Goal: Information Seeking & Learning: Learn about a topic

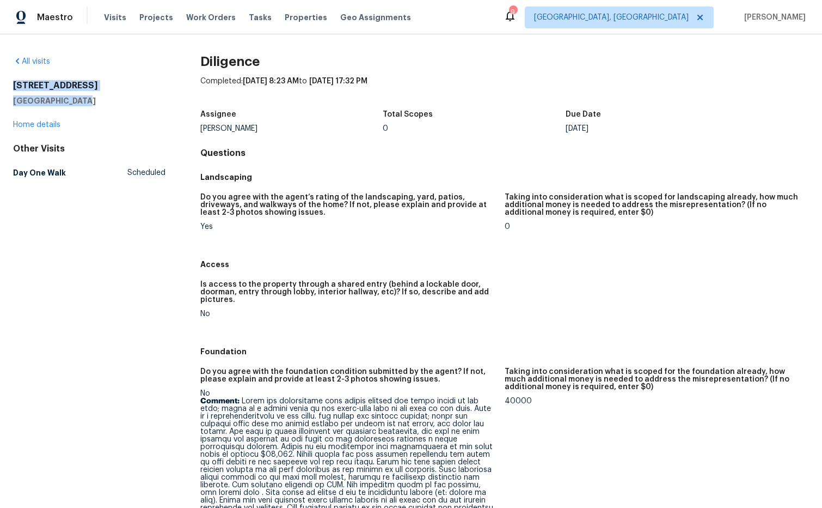
drag, startPoint x: 59, startPoint y: 97, endPoint x: 12, endPoint y: 84, distance: 48.5
click at [12, 84] on div "All visits 3485 Navaho Trl SE Smyrna, GA 30080 Home details Other Visits Day On…" at bounding box center [411, 270] width 822 height 473
copy div "3485 Navaho Trl SE Smyrna, GA 30080"
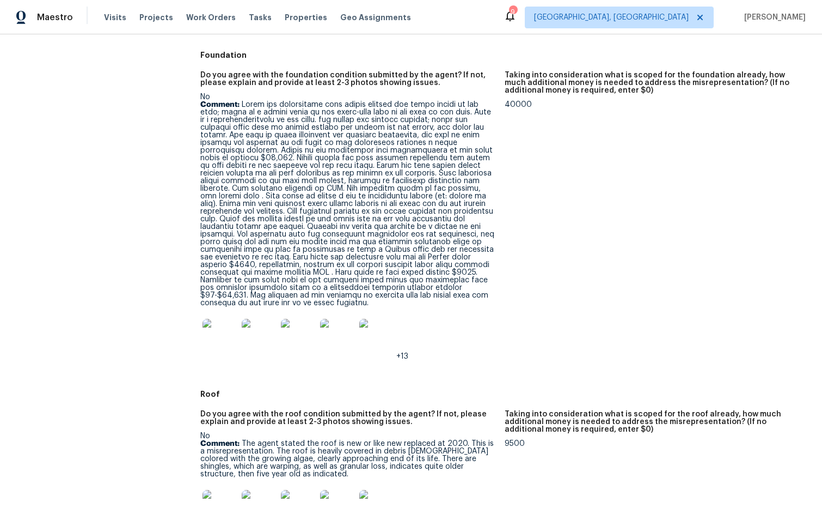
scroll to position [310, 0]
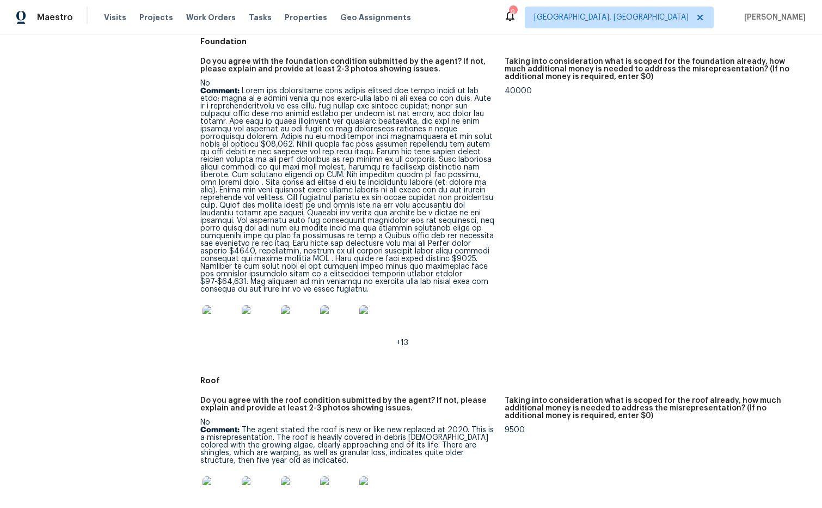
click at [223, 317] on img at bounding box center [220, 322] width 35 height 35
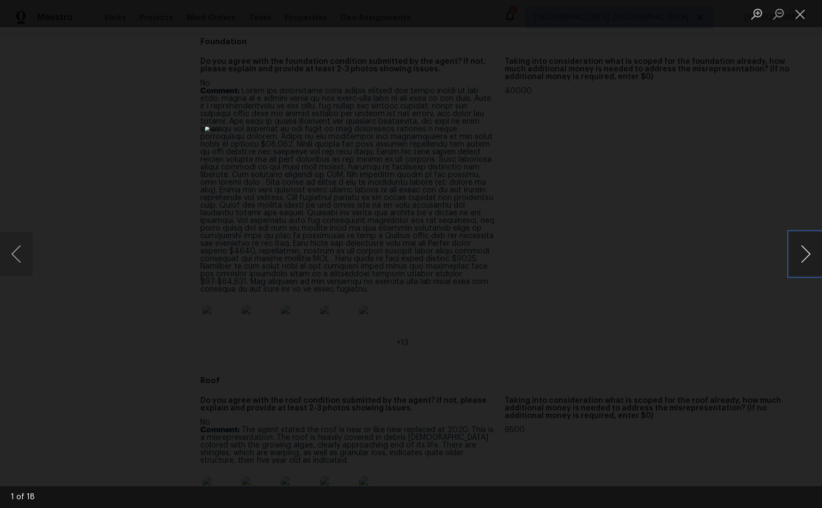
click at [801, 256] on button "Next image" at bounding box center [806, 254] width 33 height 44
click at [797, 13] on button "Close lightbox" at bounding box center [801, 13] width 22 height 19
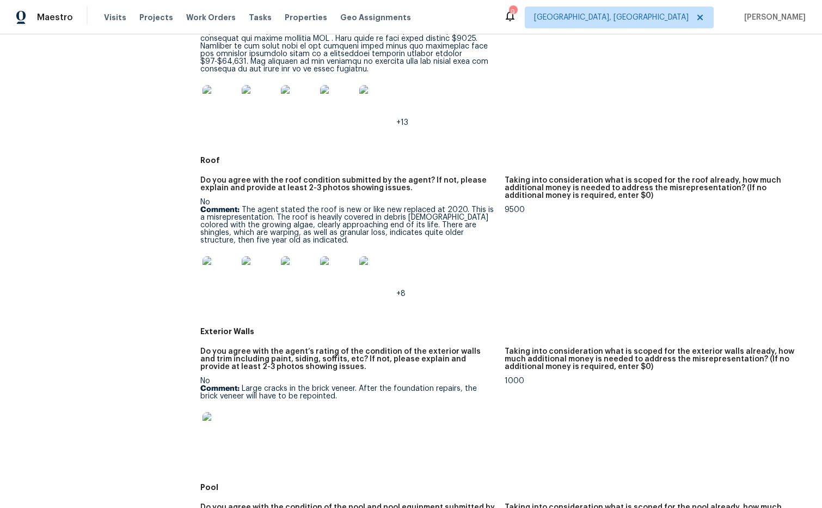
scroll to position [533, 0]
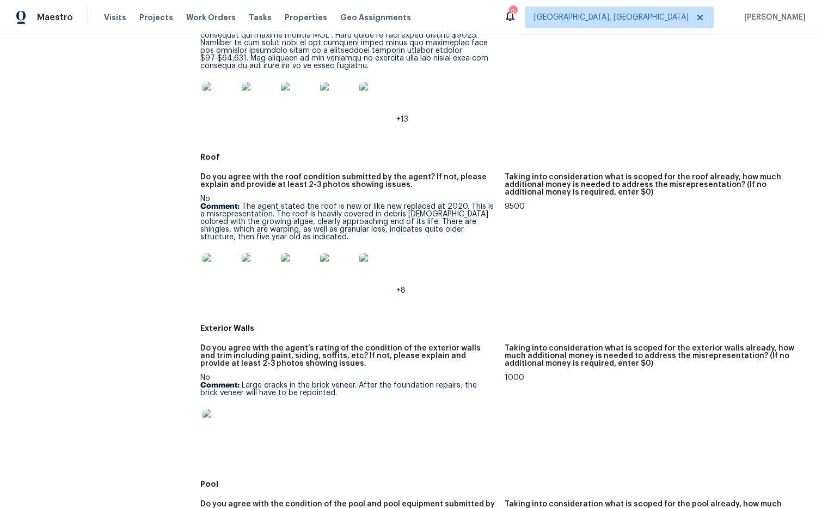
click at [229, 259] on img at bounding box center [220, 270] width 35 height 35
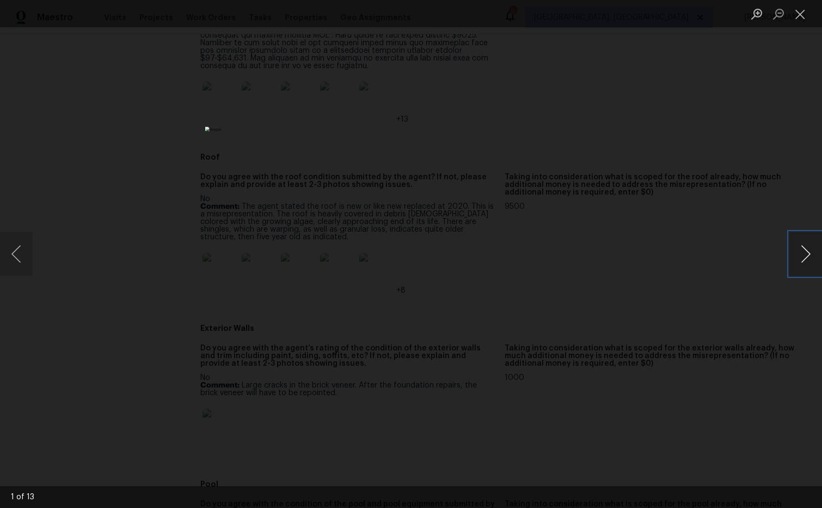
click at [803, 258] on button "Next image" at bounding box center [806, 254] width 33 height 44
click at [797, 14] on button "Close lightbox" at bounding box center [801, 13] width 22 height 19
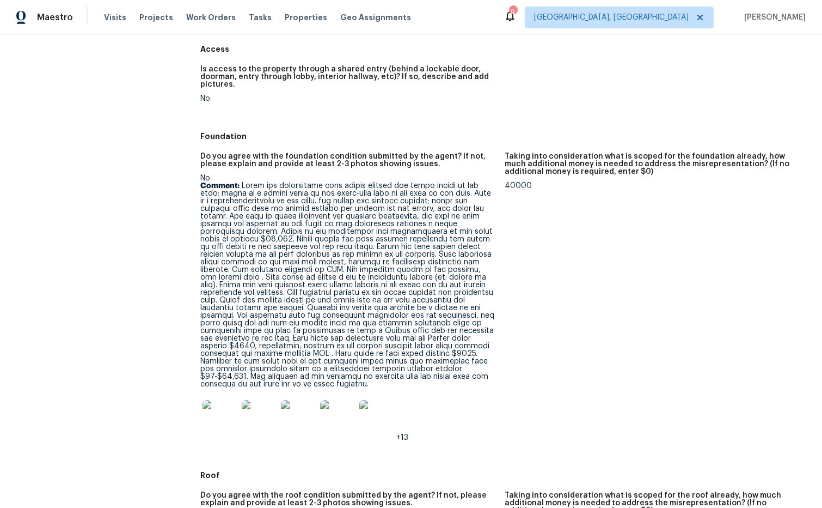
scroll to position [218, 0]
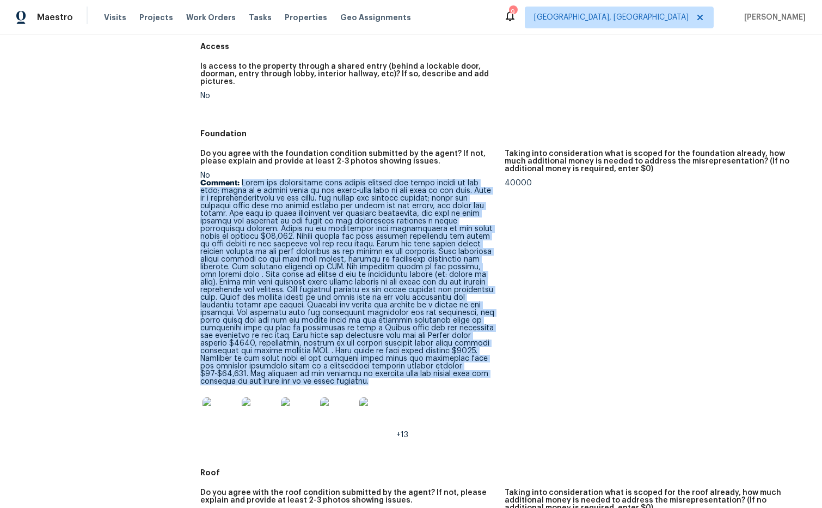
drag, startPoint x: 242, startPoint y: 179, endPoint x: 468, endPoint y: 372, distance: 297.0
click at [468, 372] on p "Comment:" at bounding box center [348, 282] width 296 height 206
copy p "There are significant step cracks through the brick veneer at the back; there i…"
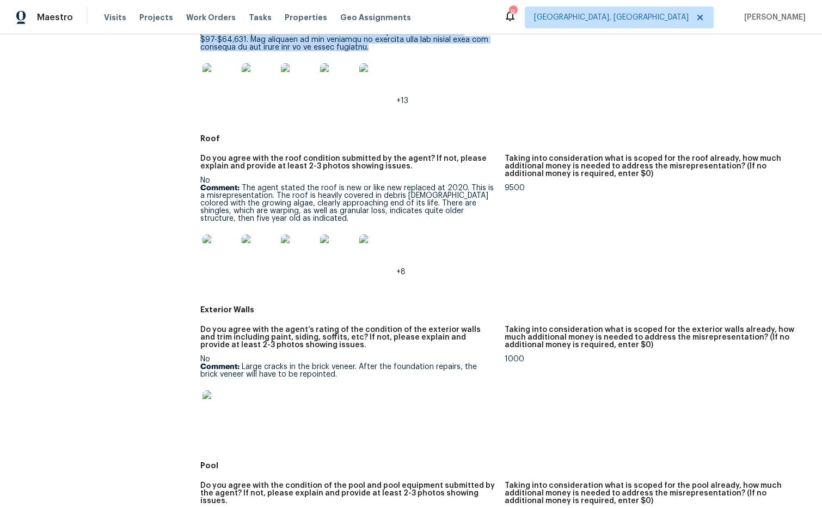
scroll to position [558, 0]
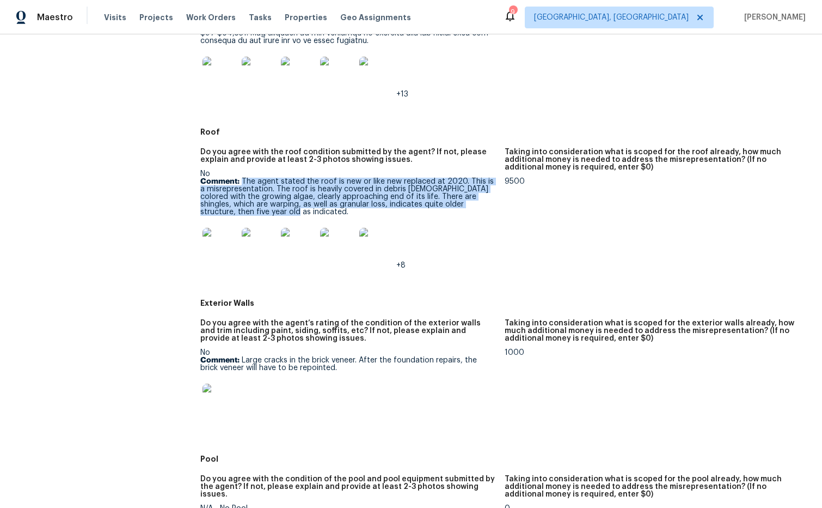
drag, startPoint x: 243, startPoint y: 172, endPoint x: 450, endPoint y: 203, distance: 209.8
click at [450, 203] on p "Comment: The agent stated the roof is new or like new replaced at 2020. This is…" at bounding box center [348, 197] width 296 height 38
drag, startPoint x: 390, startPoint y: 191, endPoint x: 384, endPoint y: 190, distance: 6.1
click at [390, 191] on p "Comment: The agent stated the roof is new or like new replaced at 2020. This is…" at bounding box center [348, 197] width 296 height 38
drag, startPoint x: 268, startPoint y: 175, endPoint x: 497, endPoint y: 205, distance: 231.2
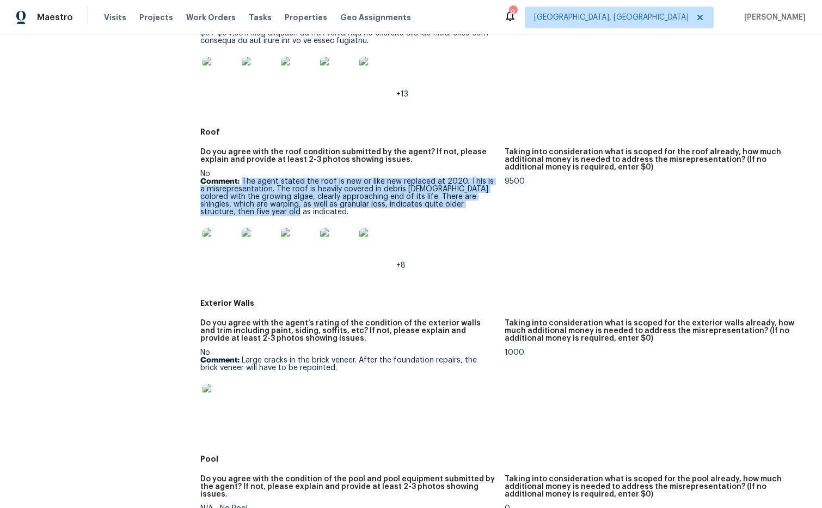
click at [497, 205] on figure "Do you agree with the roof condition submitted by the agent? If not, please exp…" at bounding box center [352, 217] width 304 height 138
copy p "The agent stated the roof is new or like new replaced at 2020. This is a misrep…"
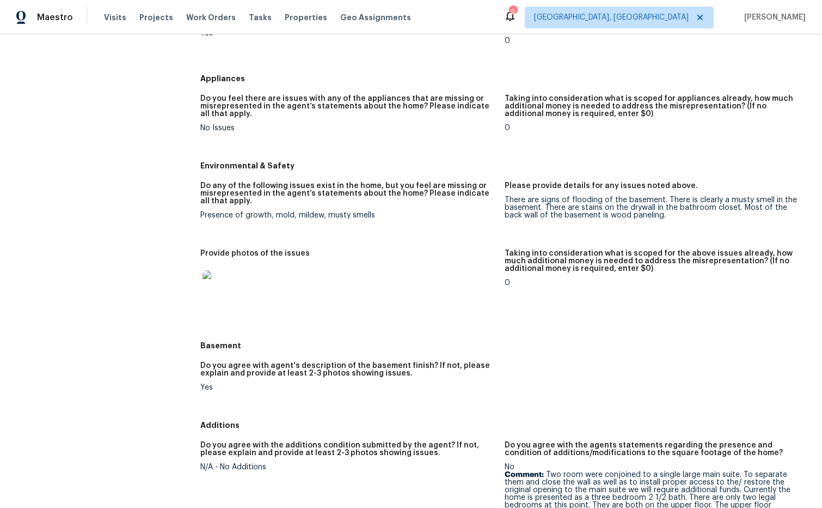
scroll to position [1409, 0]
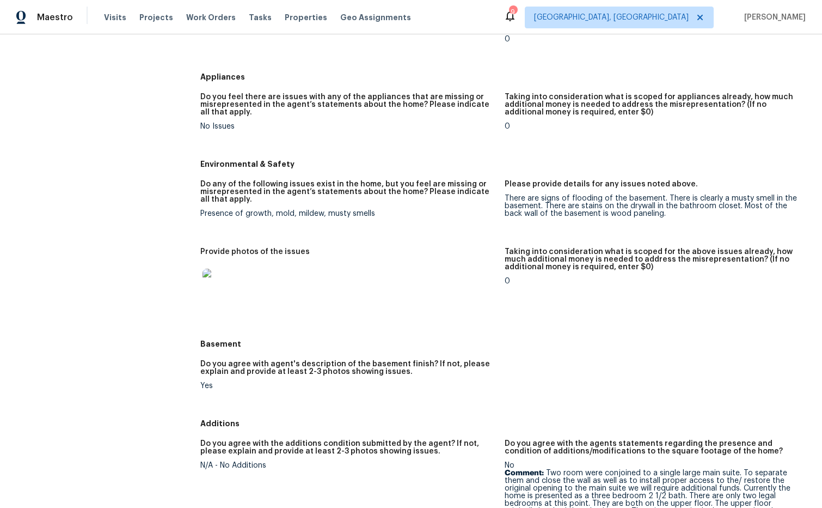
click at [228, 286] on img at bounding box center [220, 285] width 35 height 35
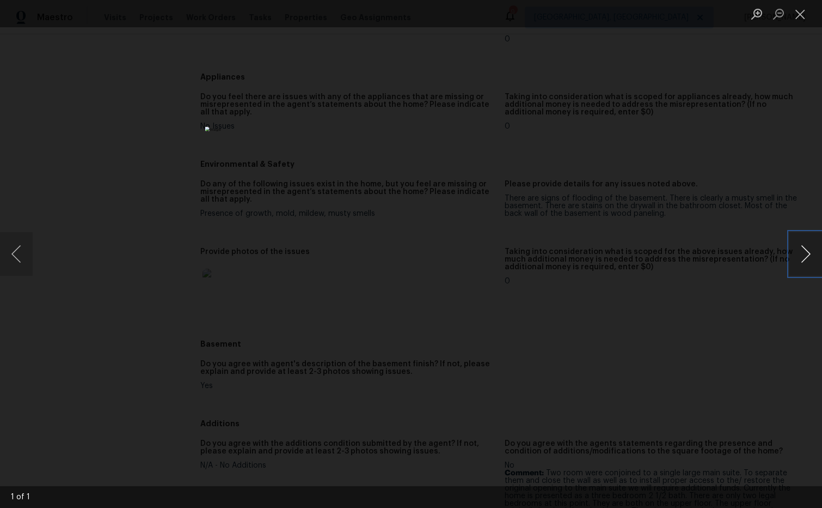
click at [811, 256] on button "Next image" at bounding box center [806, 254] width 33 height 44
click at [799, 254] on button "Next image" at bounding box center [806, 254] width 33 height 44
drag, startPoint x: 806, startPoint y: 18, endPoint x: 774, endPoint y: 33, distance: 35.3
click at [805, 19] on button "Close lightbox" at bounding box center [801, 13] width 22 height 19
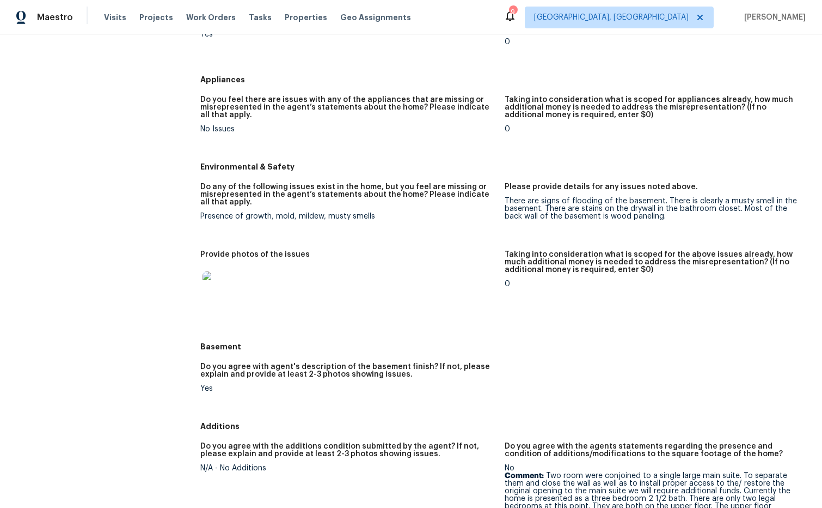
scroll to position [1408, 0]
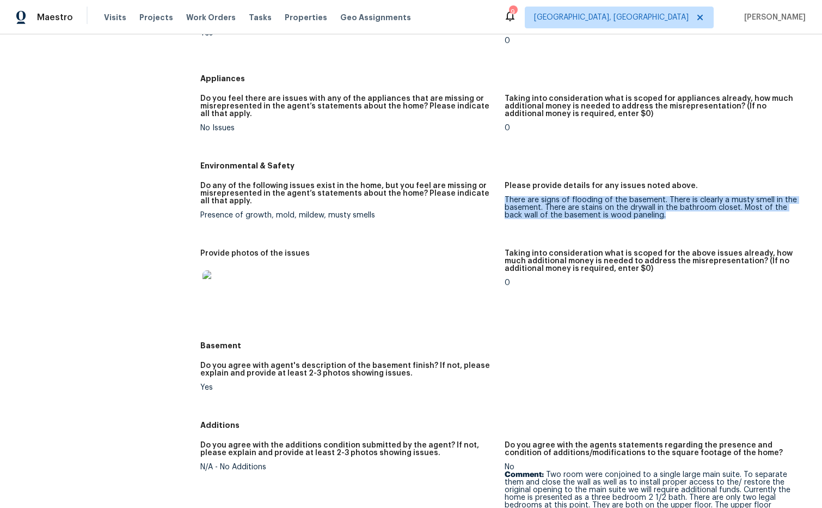
drag, startPoint x: 651, startPoint y: 209, endPoint x: 506, endPoint y: 197, distance: 145.3
click at [506, 197] on div "There are signs of flooding of the basement. There is clearly a musty smell in …" at bounding box center [653, 207] width 296 height 23
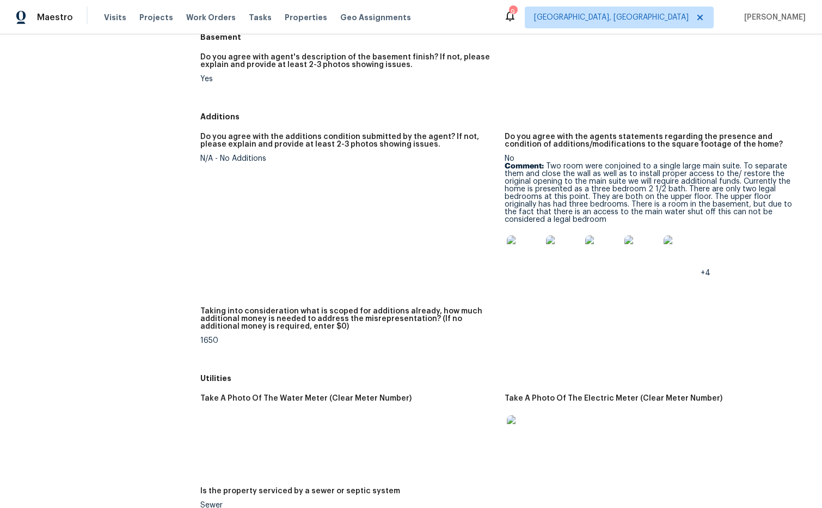
scroll to position [1715, 0]
click at [518, 257] on img at bounding box center [524, 253] width 35 height 35
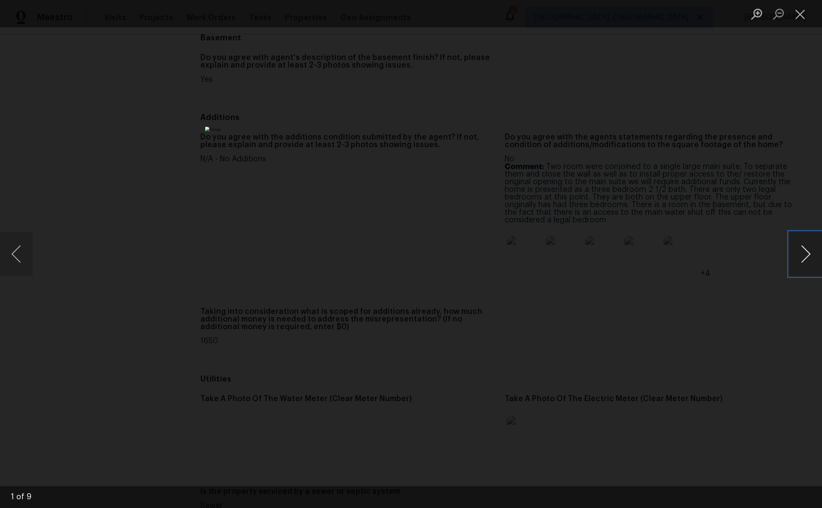
click at [803, 259] on button "Next image" at bounding box center [806, 254] width 33 height 44
click at [797, 11] on button "Close lightbox" at bounding box center [801, 13] width 22 height 19
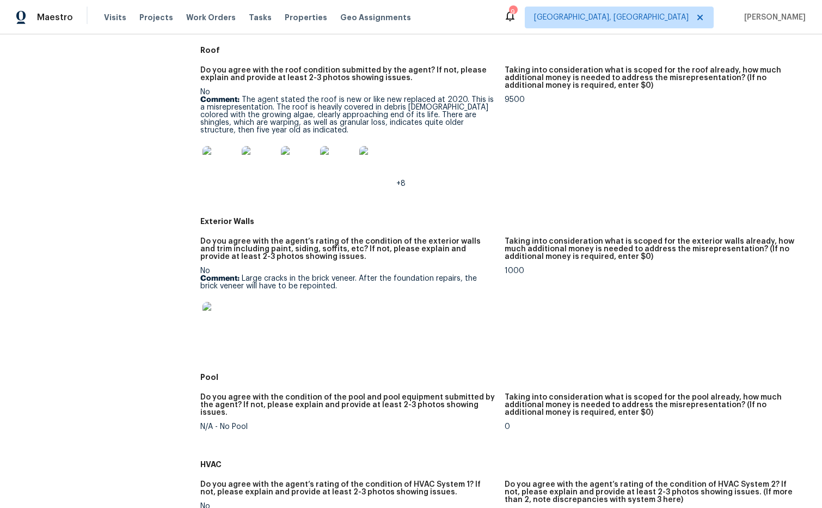
scroll to position [659, 0]
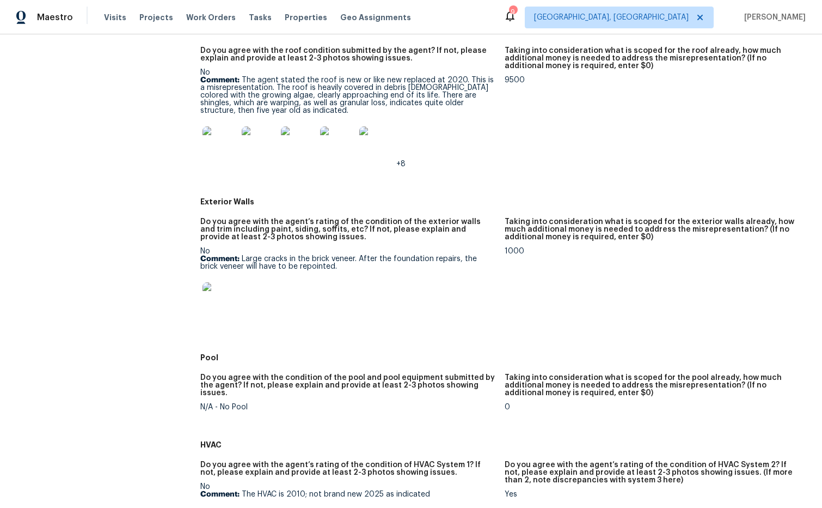
click at [230, 295] on img at bounding box center [220, 299] width 35 height 35
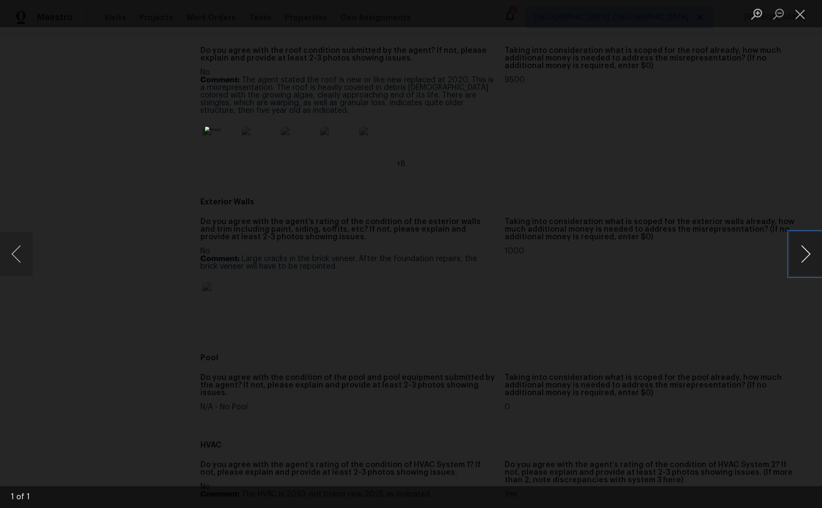
click at [811, 254] on button "Next image" at bounding box center [806, 254] width 33 height 44
drag, startPoint x: 801, startPoint y: 20, endPoint x: 787, endPoint y: 22, distance: 14.3
click at [801, 20] on button "Close lightbox" at bounding box center [801, 13] width 22 height 19
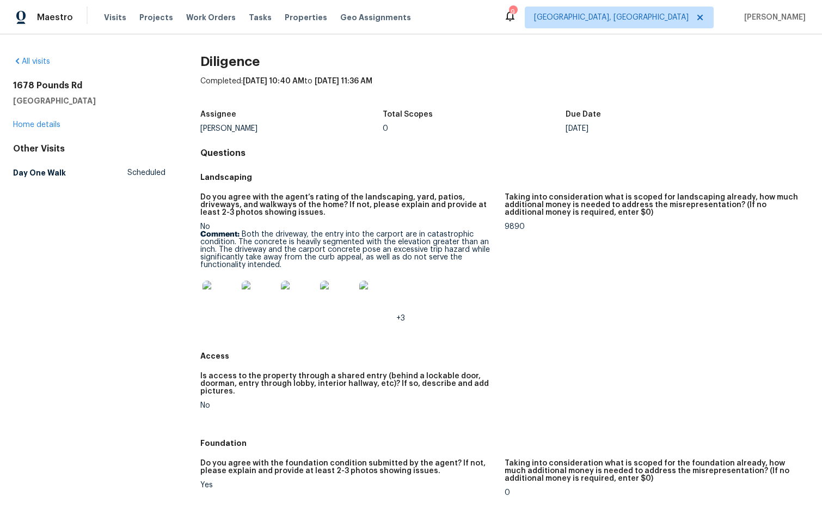
drag, startPoint x: 89, startPoint y: 101, endPoint x: 11, endPoint y: 85, distance: 80.0
click at [6, 85] on div "All visits 1678 Pounds Rd Stone Mountain, GA 30087 Home details Other Visits Da…" at bounding box center [411, 270] width 822 height 473
copy div "1678 Pounds Rd Stone Mountain, GA 30087"
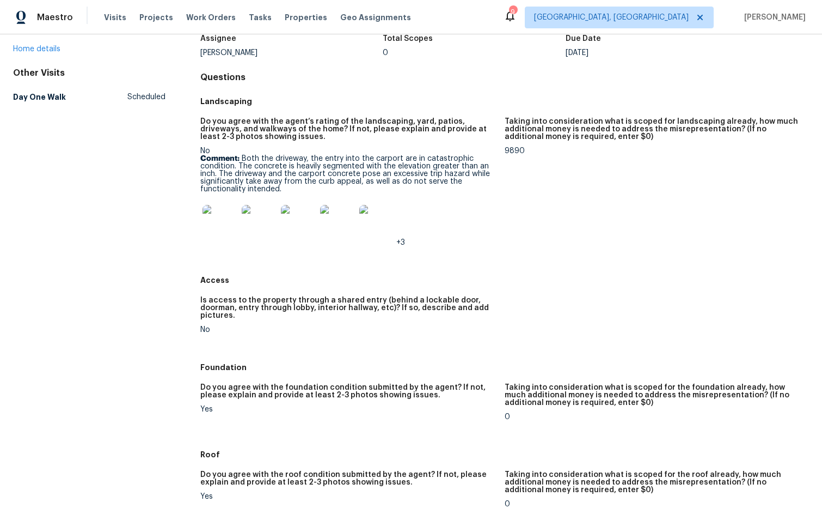
scroll to position [75, 0]
click at [217, 231] on img at bounding box center [220, 222] width 35 height 35
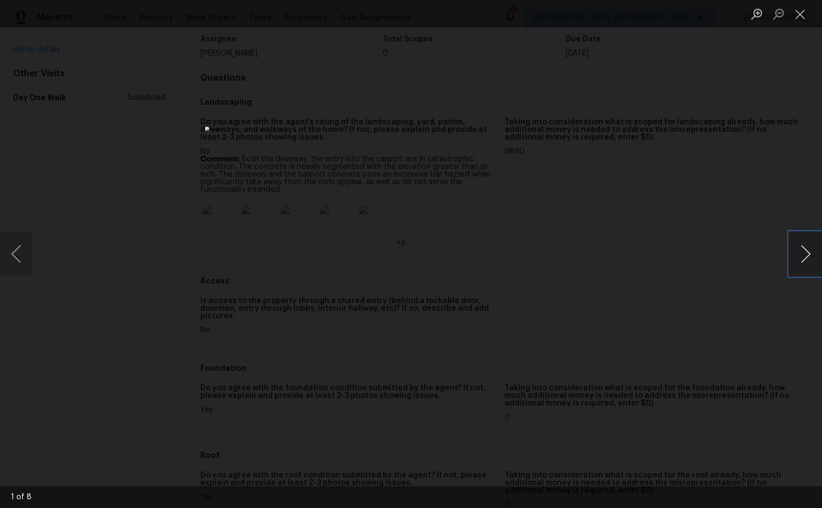
click at [805, 256] on button "Next image" at bounding box center [806, 254] width 33 height 44
drag, startPoint x: 802, startPoint y: 19, endPoint x: 766, endPoint y: 41, distance: 42.5
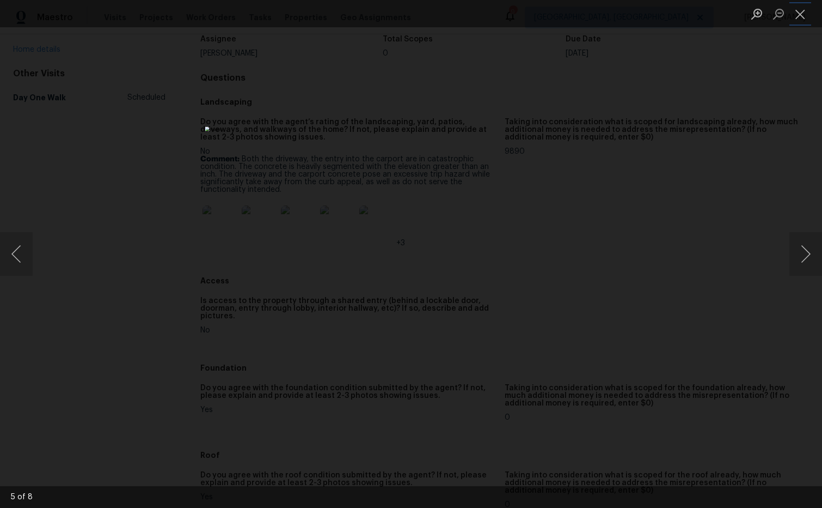
click at [801, 19] on button "Close lightbox" at bounding box center [801, 13] width 22 height 19
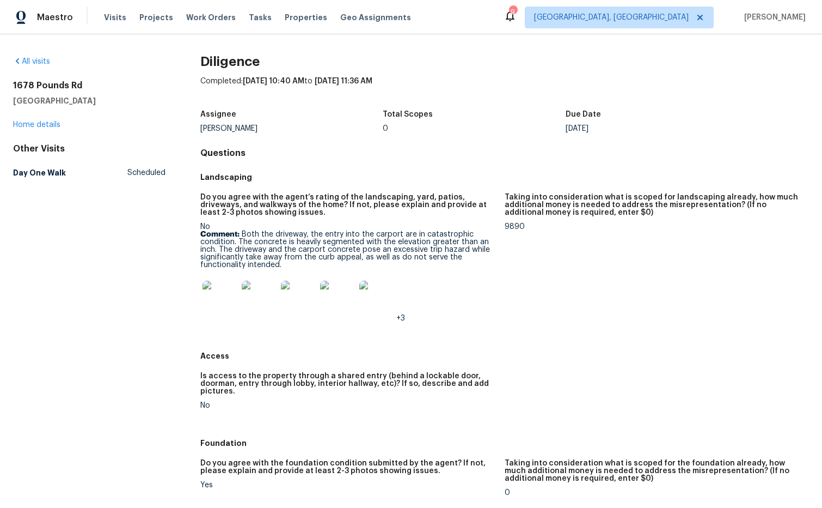
scroll to position [11, 0]
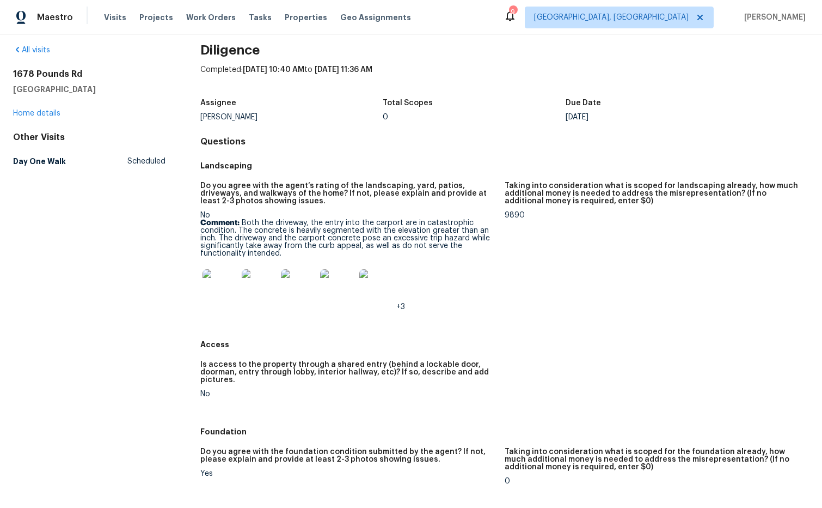
click at [425, 271] on div "+3" at bounding box center [348, 286] width 296 height 48
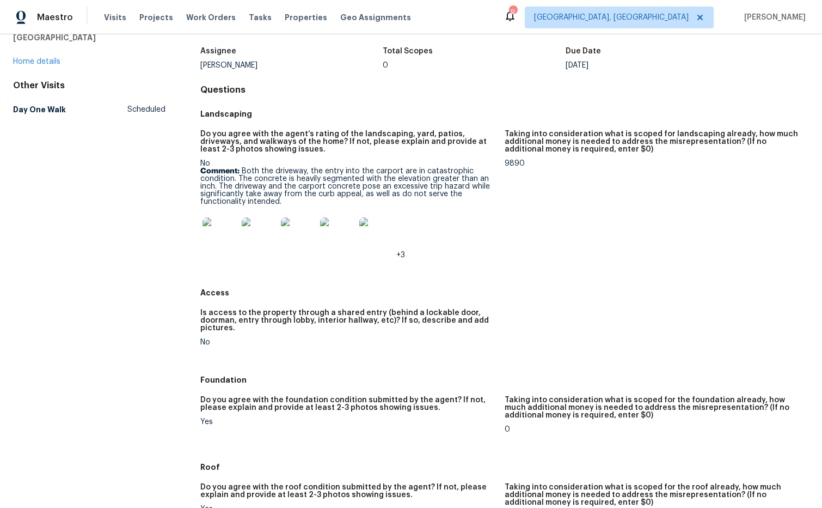
scroll to position [64, 0]
click at [231, 236] on img at bounding box center [220, 234] width 35 height 35
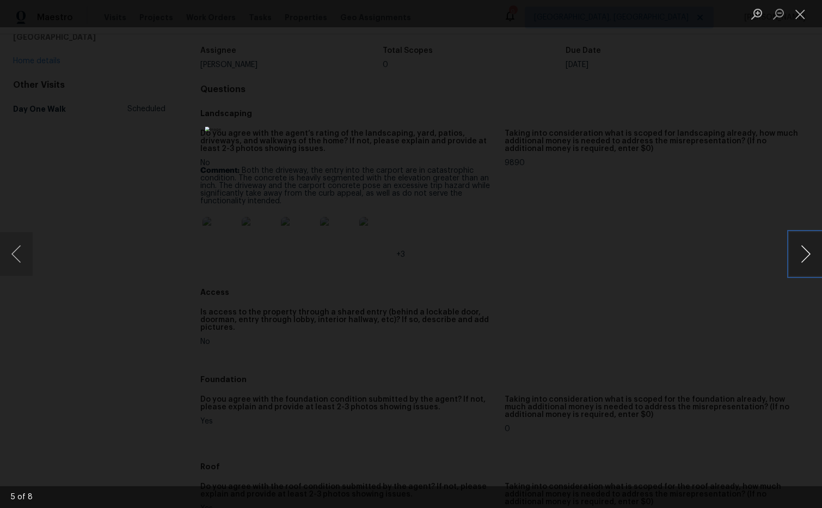
click at [801, 256] on button "Next image" at bounding box center [806, 254] width 33 height 44
click at [801, 249] on button "Next image" at bounding box center [806, 254] width 33 height 44
click at [802, 249] on button "Next image" at bounding box center [806, 254] width 33 height 44
click at [807, 254] on button "Next image" at bounding box center [806, 254] width 33 height 44
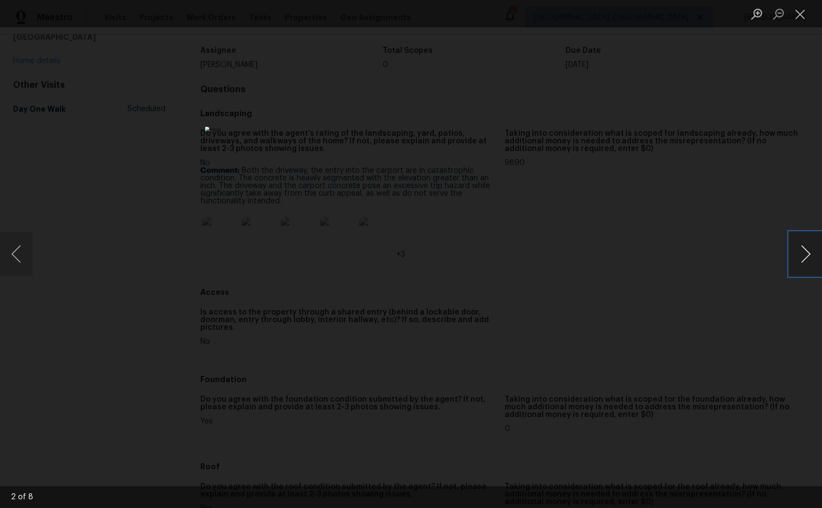
click at [805, 255] on button "Next image" at bounding box center [806, 254] width 33 height 44
click at [806, 264] on button "Next image" at bounding box center [806, 254] width 33 height 44
click at [808, 262] on button "Next image" at bounding box center [806, 254] width 33 height 44
click at [800, 18] on button "Close lightbox" at bounding box center [801, 13] width 22 height 19
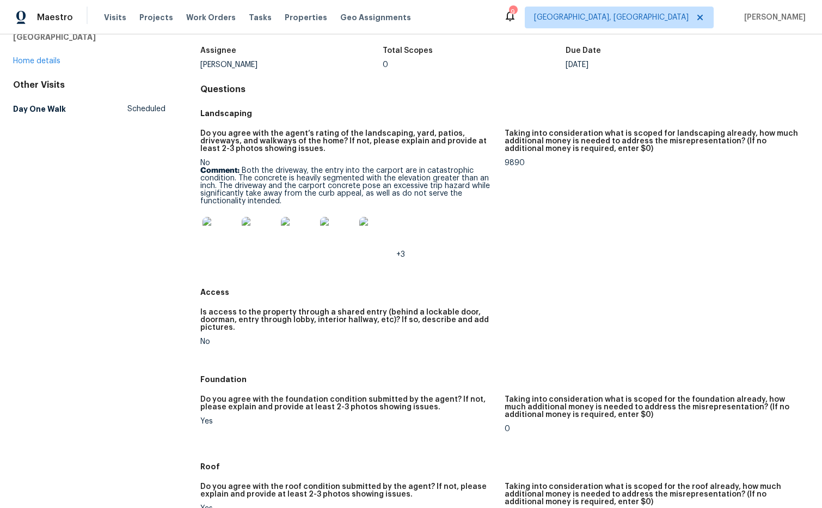
click at [226, 233] on img at bounding box center [220, 234] width 35 height 35
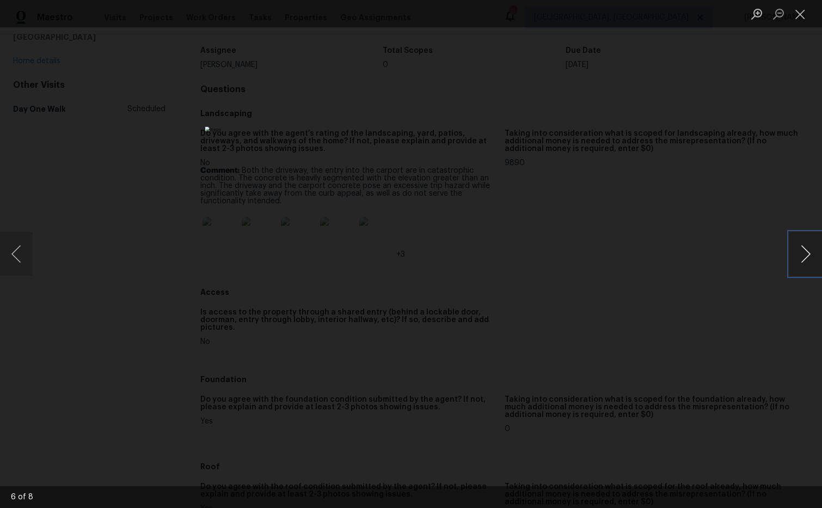
click at [791, 255] on button "Next image" at bounding box center [806, 254] width 33 height 44
click at [802, 256] on button "Next image" at bounding box center [806, 254] width 33 height 44
click at [802, 257] on button "Next image" at bounding box center [806, 254] width 33 height 44
click at [808, 19] on button "Close lightbox" at bounding box center [801, 13] width 22 height 19
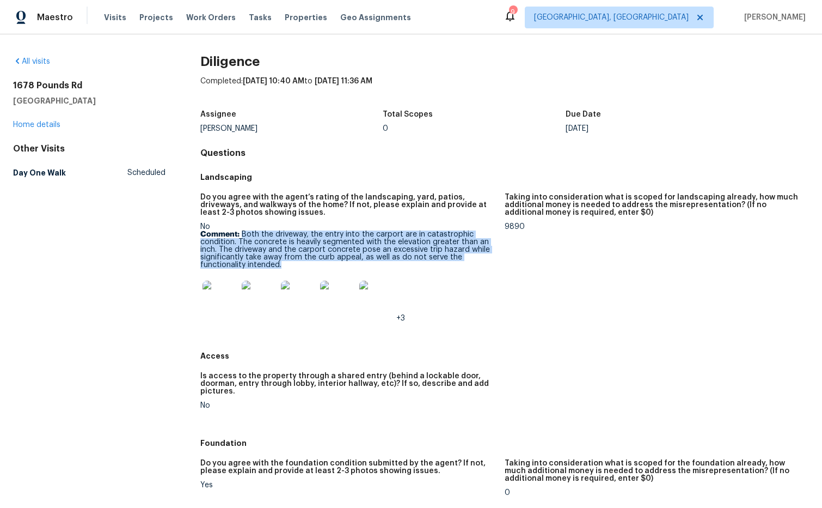
drag, startPoint x: 289, startPoint y: 245, endPoint x: 413, endPoint y: 262, distance: 125.3
click at [421, 267] on p "Comment: Both the driveway, the entry into the carport are in catastrophic cond…" at bounding box center [348, 249] width 296 height 38
copy p "Both the driveway, the entry into the carport are in catastrophic condition. Th…"
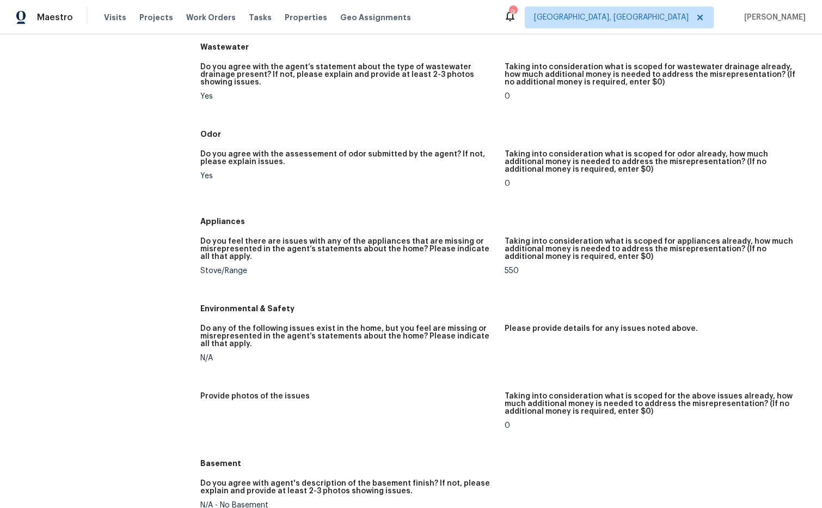
scroll to position [903, 0]
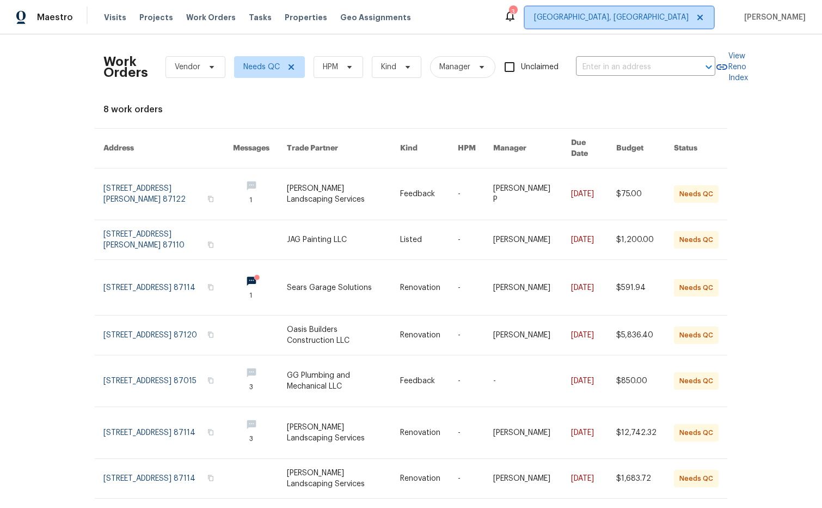
drag, startPoint x: 691, startPoint y: 21, endPoint x: 680, endPoint y: 22, distance: 10.4
click at [689, 21] on span "Albuquerque, NM" at bounding box center [611, 17] width 155 height 11
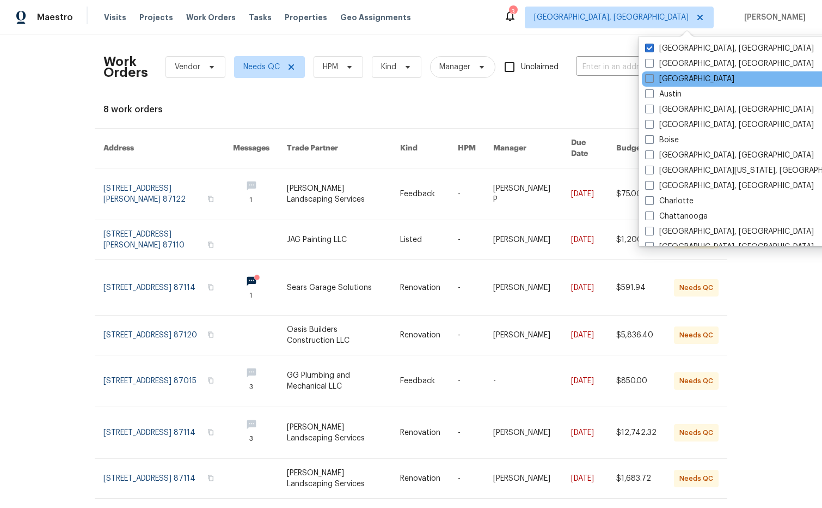
drag, startPoint x: 690, startPoint y: 81, endPoint x: 673, endPoint y: 72, distance: 18.8
click at [690, 81] on div "Atlanta" at bounding box center [751, 78] width 219 height 15
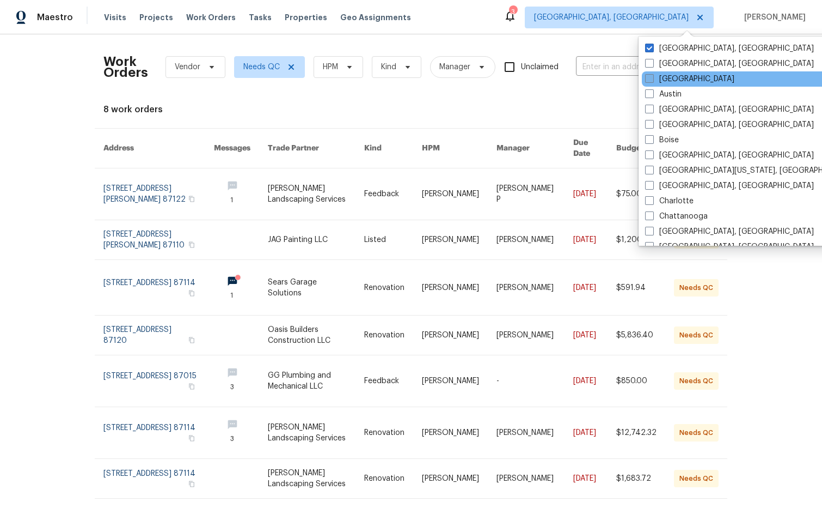
click at [650, 80] on span at bounding box center [649, 78] width 9 height 9
click at [650, 80] on input "[GEOGRAPHIC_DATA]" at bounding box center [648, 77] width 7 height 7
checkbox input "true"
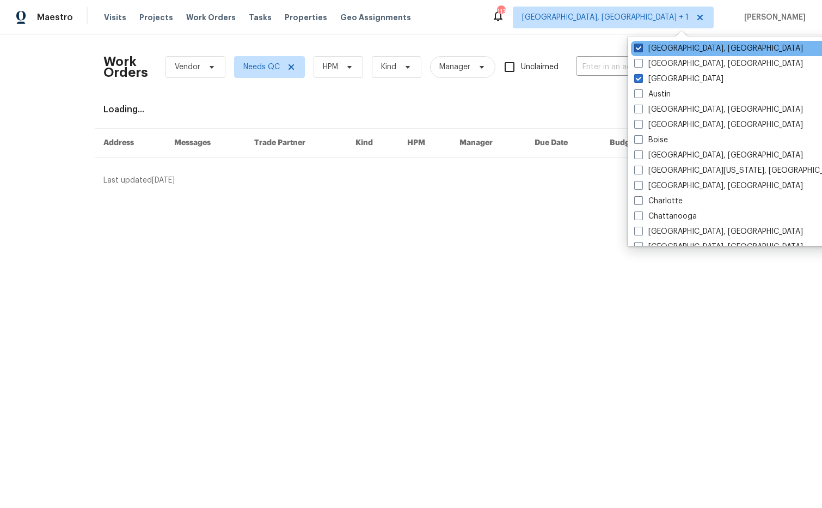
click at [640, 50] on span at bounding box center [638, 48] width 9 height 9
click at [640, 50] on input "Albuquerque, NM" at bounding box center [637, 46] width 7 height 7
checkbox input "false"
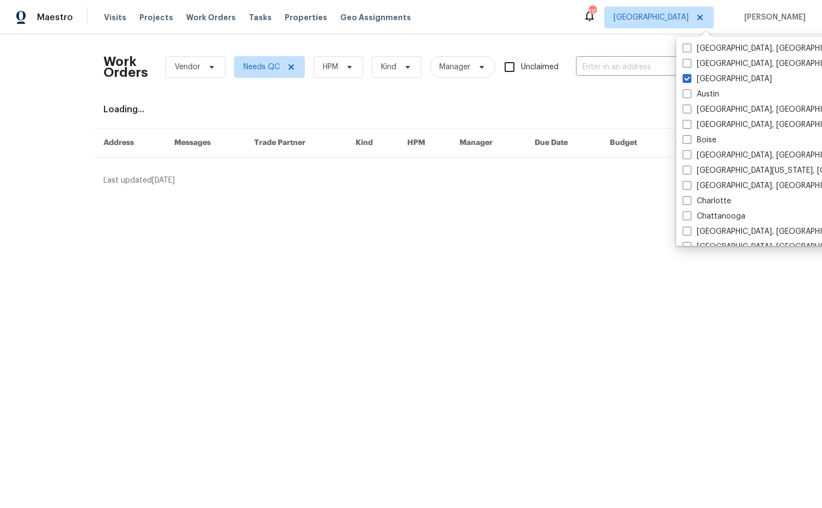
click at [565, 36] on div "Work Orders Vendor Needs QC HPM Kind Manager Unclaimed ​ View Reno Index Loadin…" at bounding box center [411, 114] width 822 height 160
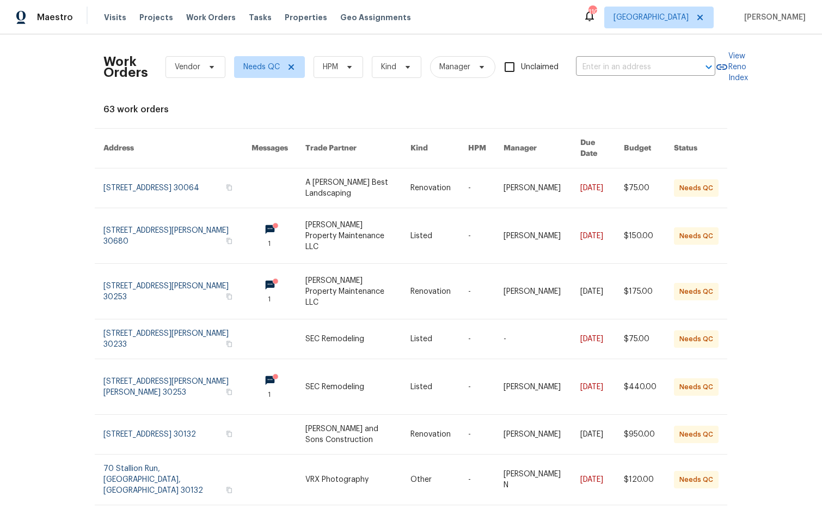
click at [253, 22] on div "Tasks" at bounding box center [260, 17] width 23 height 11
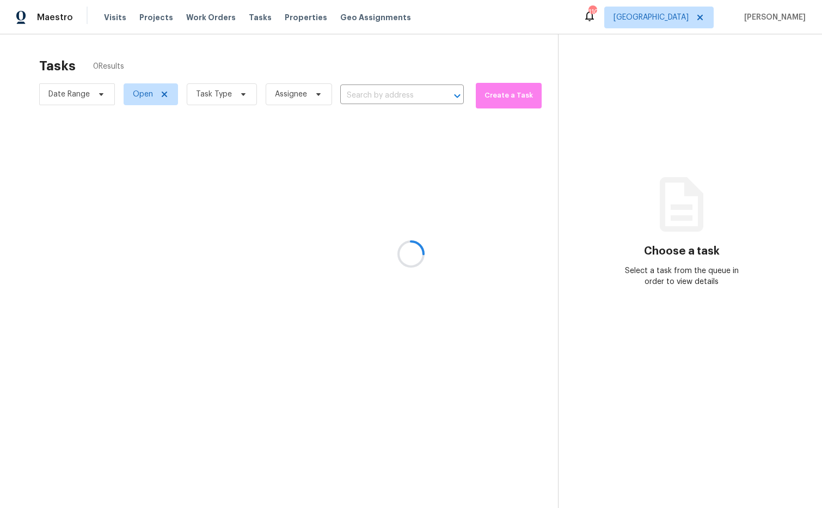
click at [253, 15] on div at bounding box center [411, 254] width 822 height 508
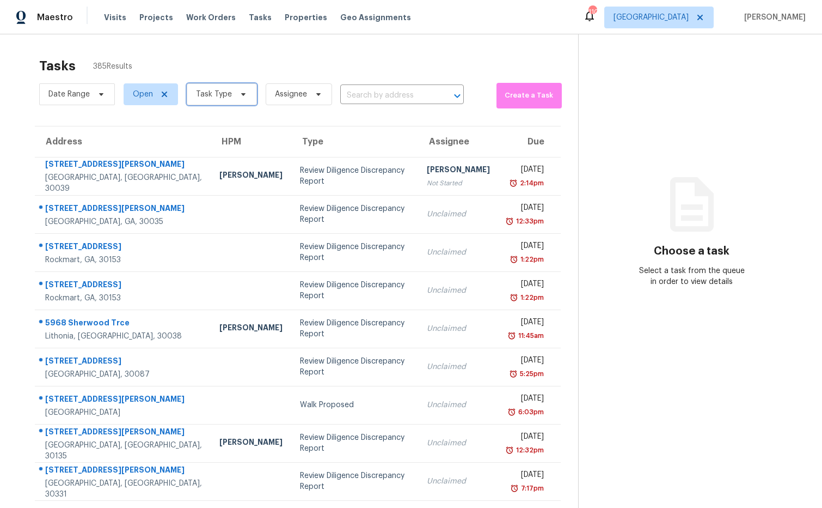
click at [246, 96] on span "Task Type" at bounding box center [222, 94] width 70 height 22
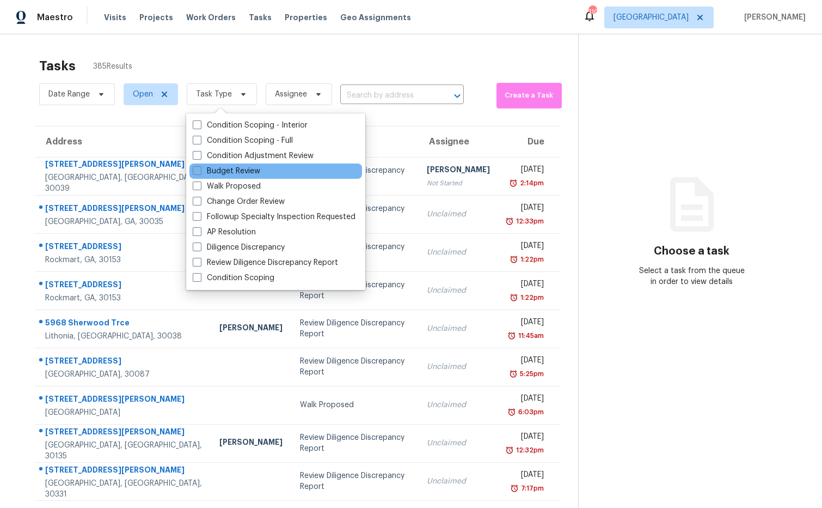
drag, startPoint x: 243, startPoint y: 169, endPoint x: 260, endPoint y: 174, distance: 16.9
click at [243, 169] on label "Budget Review" at bounding box center [227, 171] width 68 height 11
click at [200, 169] on input "Budget Review" at bounding box center [196, 169] width 7 height 7
checkbox input "true"
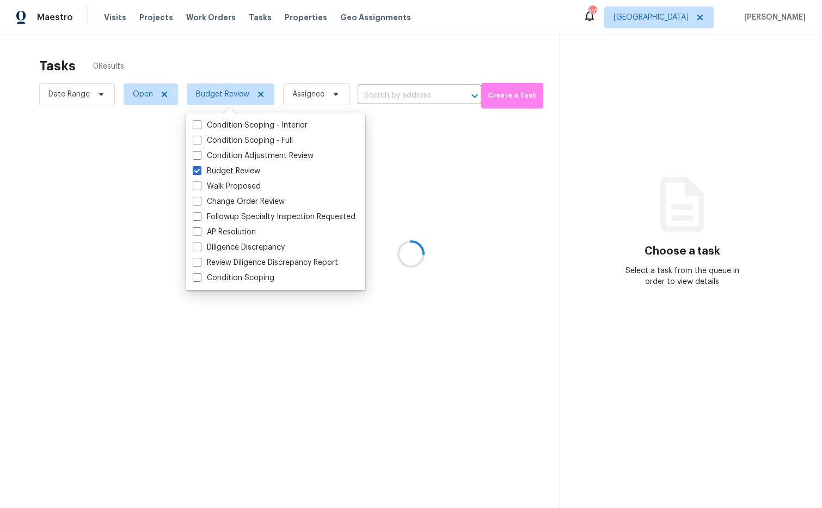
click at [631, 145] on div at bounding box center [411, 254] width 822 height 508
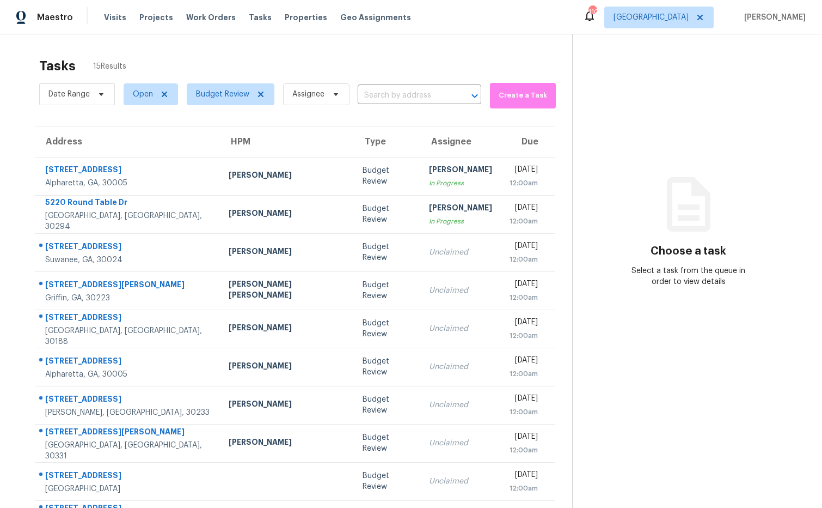
scroll to position [60, 0]
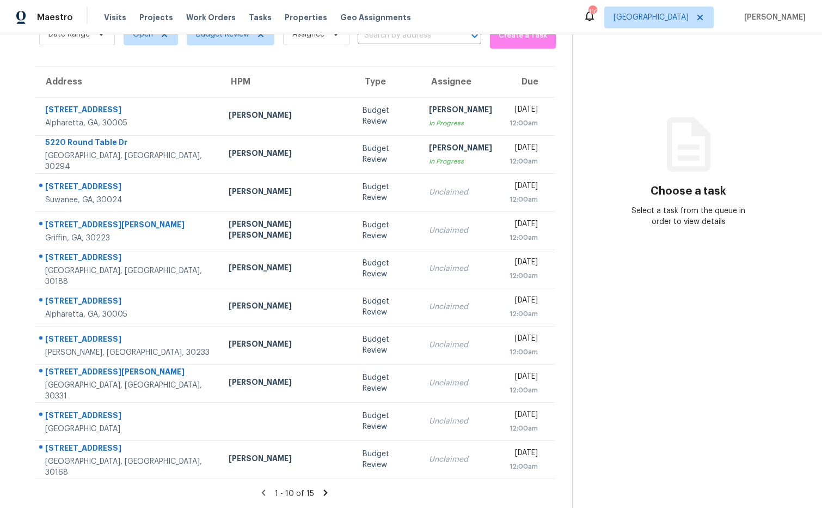
click at [324, 494] on icon at bounding box center [326, 492] width 4 height 6
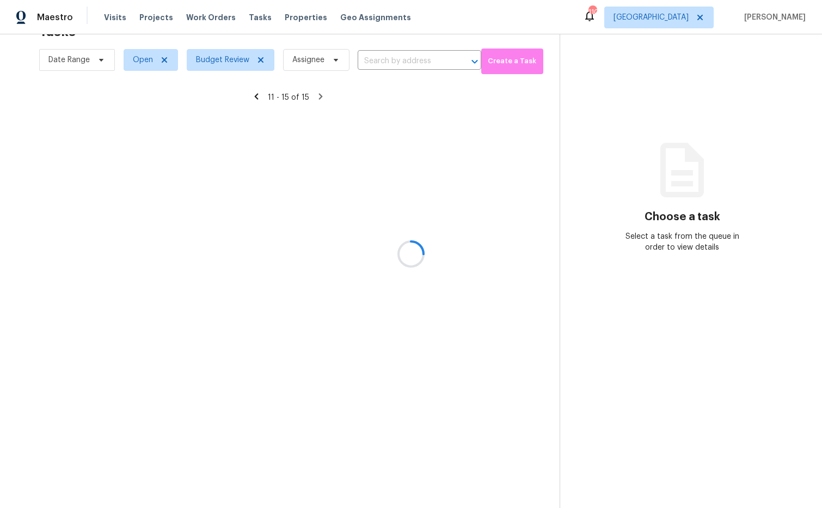
scroll to position [34, 0]
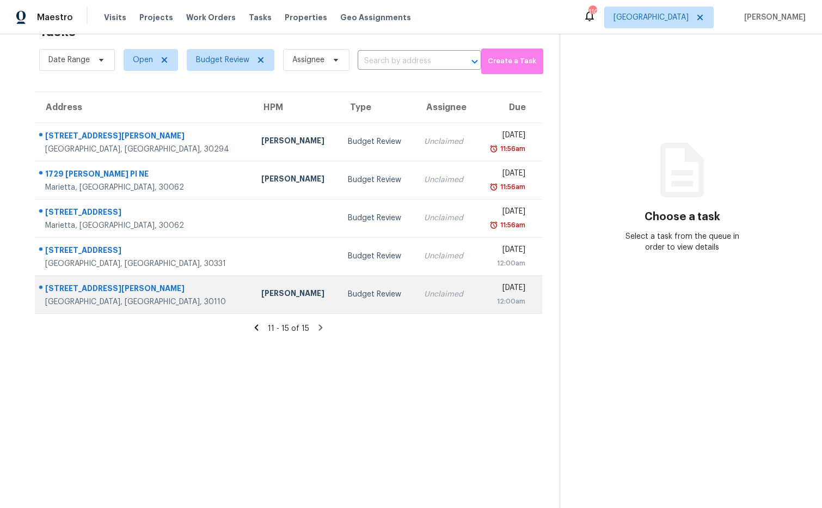
click at [261, 298] on div "Mirsad Srna" at bounding box center [295, 295] width 69 height 14
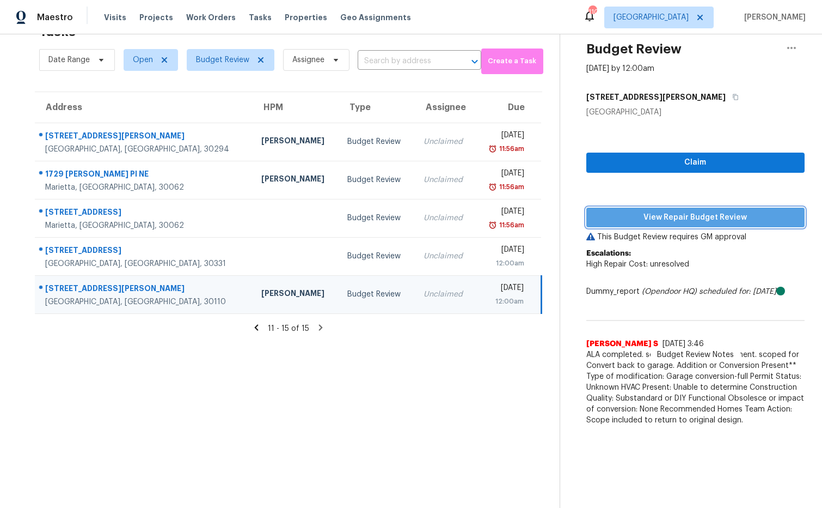
click at [648, 213] on span "View Repair Budget Review" at bounding box center [695, 218] width 201 height 14
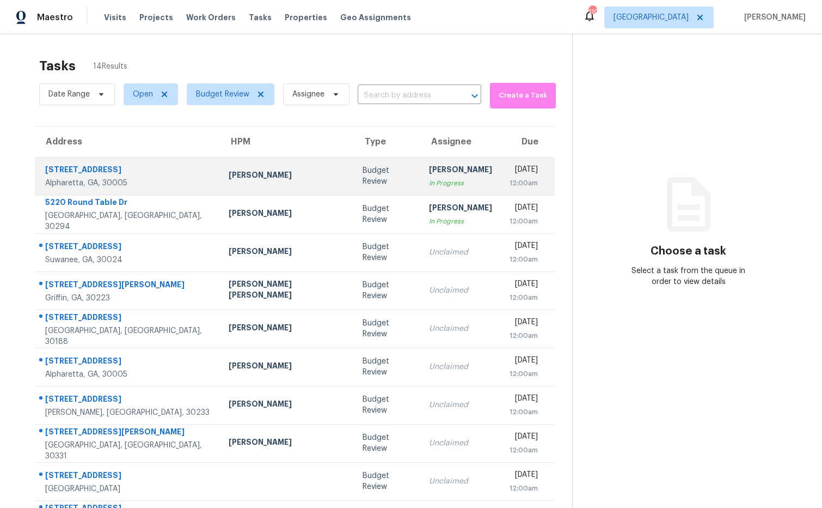
scroll to position [60, 0]
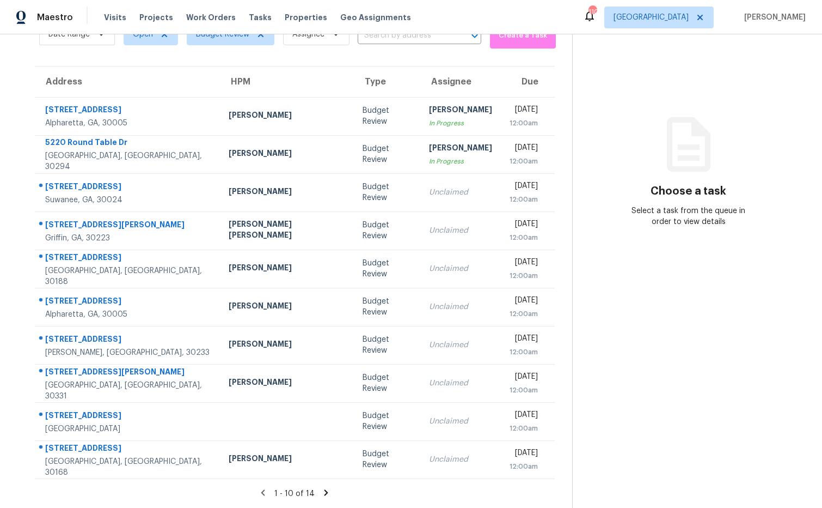
click at [321, 493] on icon at bounding box center [326, 492] width 10 height 10
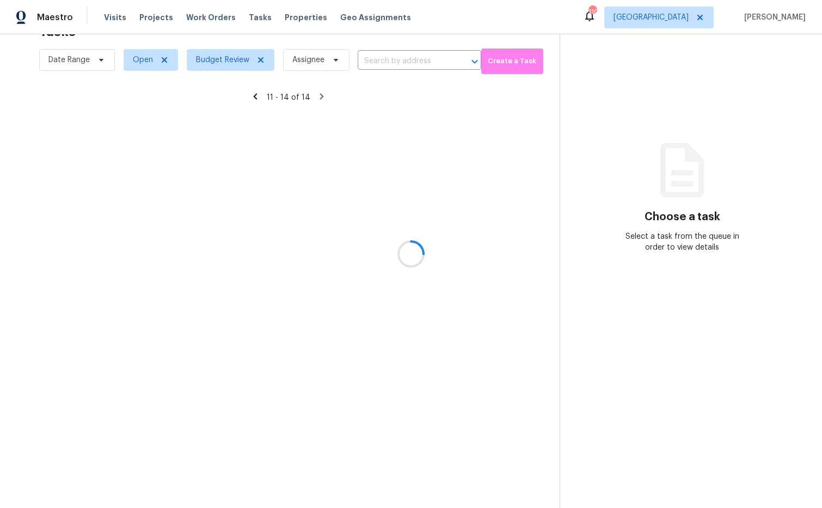
scroll to position [34, 0]
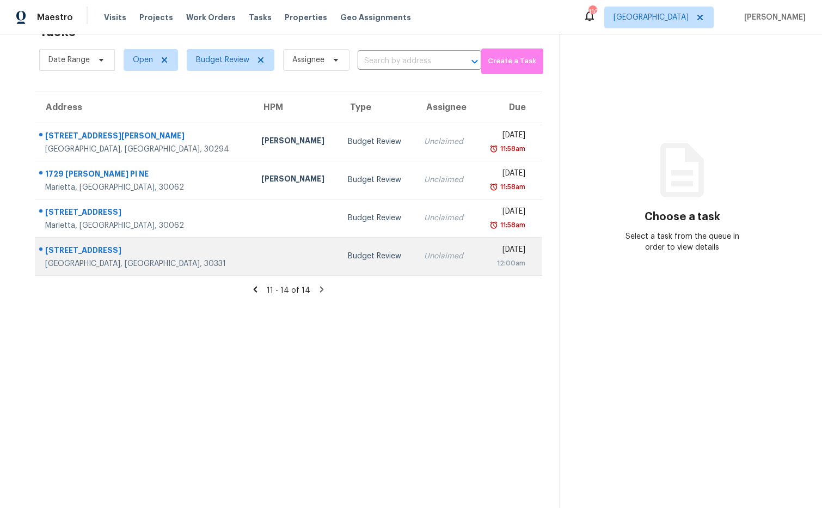
click at [119, 249] on div "4946 Wewatta St SW" at bounding box center [144, 252] width 199 height 14
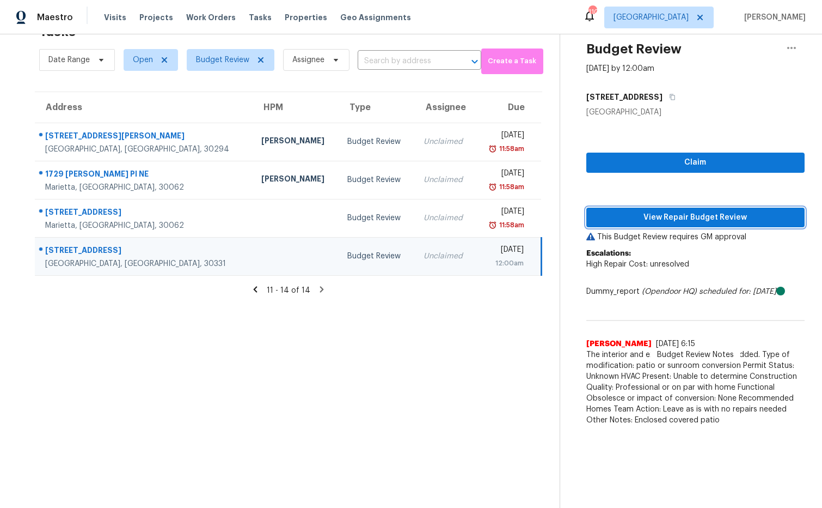
click at [629, 218] on span "View Repair Budget Review" at bounding box center [695, 218] width 201 height 14
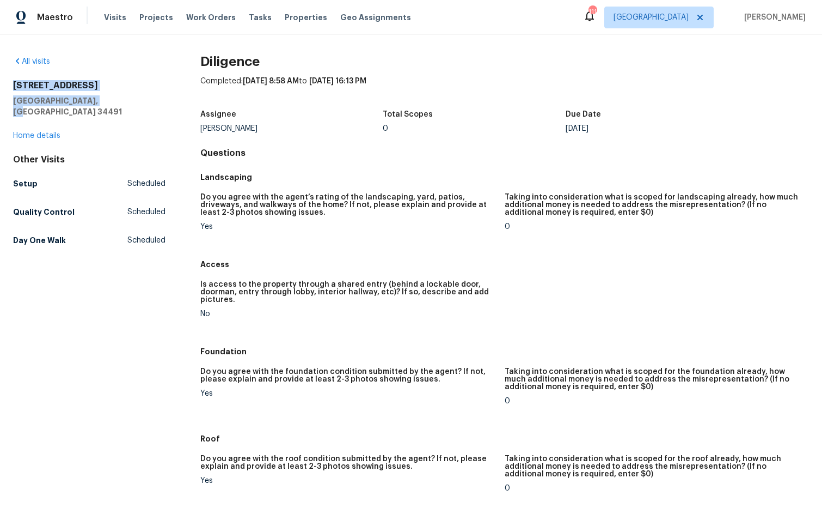
drag, startPoint x: 93, startPoint y: 99, endPoint x: 45, endPoint y: 89, distance: 49.3
click at [0, 82] on html "Maestro Visits Projects Work Orders Tasks Properties Geo Assignments 111 [GEOGR…" at bounding box center [411, 254] width 822 height 508
copy div "[STREET_ADDRESS][PERSON_NAME]"
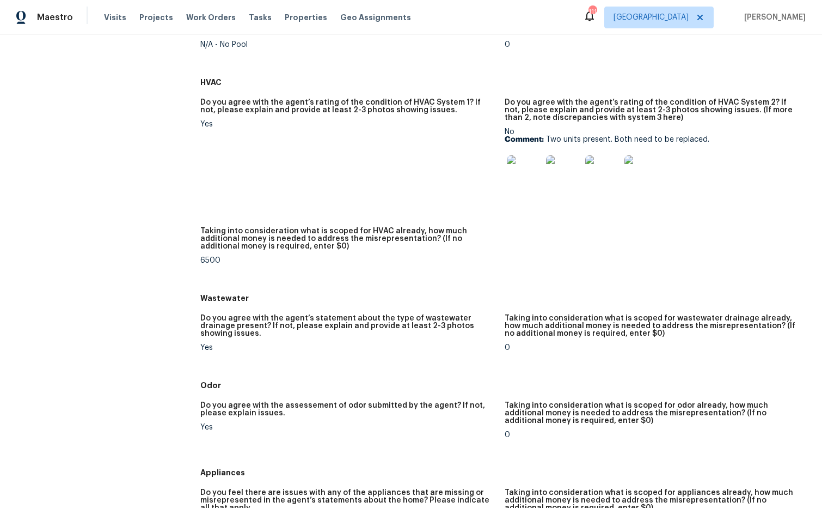
scroll to position [612, 0]
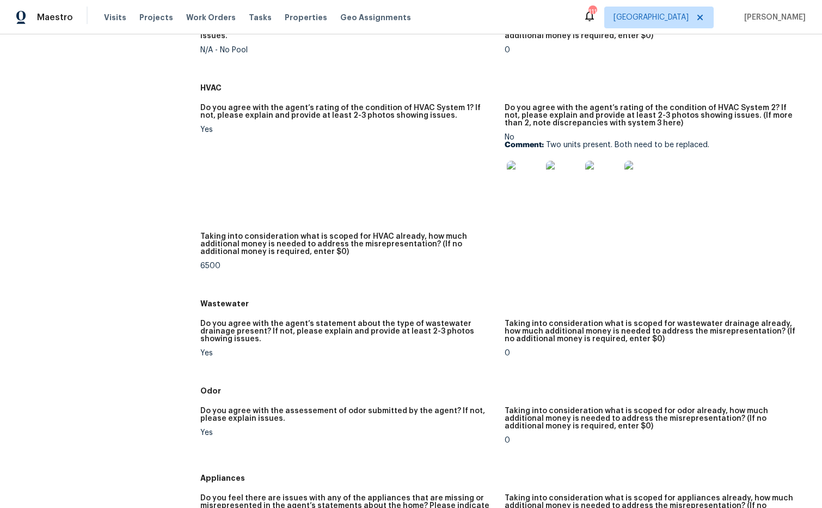
click at [521, 187] on img at bounding box center [524, 178] width 35 height 35
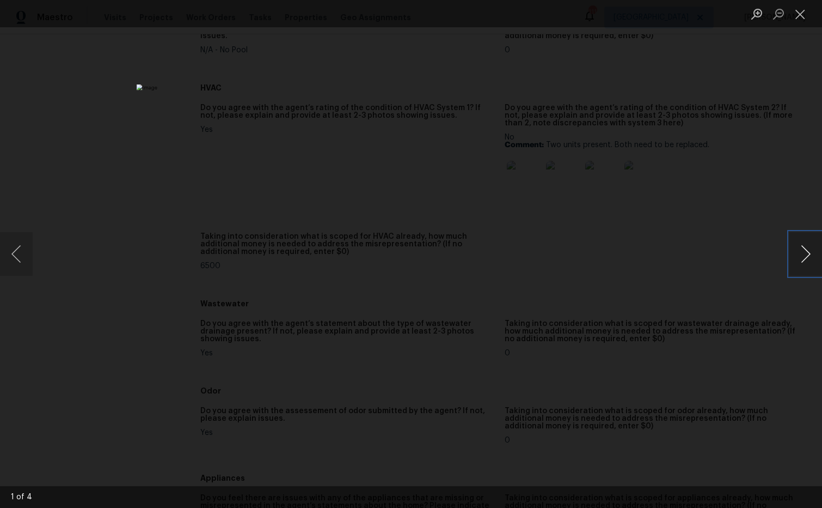
click at [805, 254] on button "Next image" at bounding box center [806, 254] width 33 height 44
click at [796, 20] on button "Close lightbox" at bounding box center [801, 13] width 22 height 19
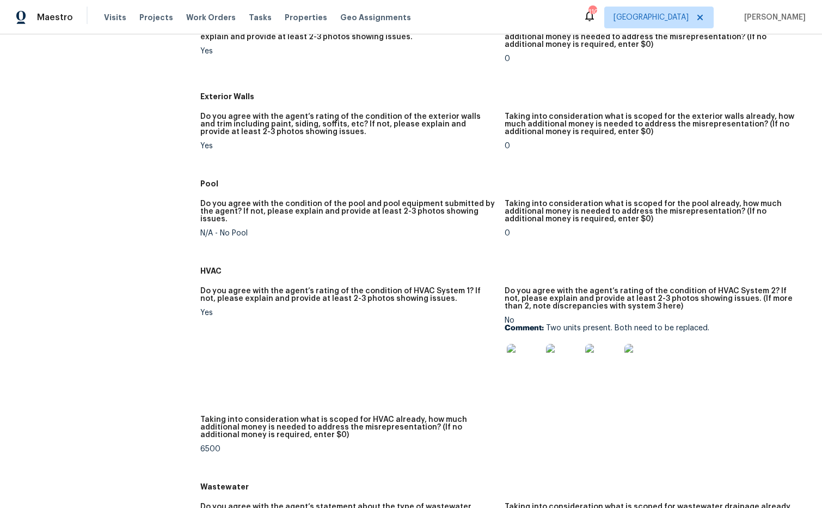
scroll to position [479, 0]
